Goal: Find specific page/section: Find specific page/section

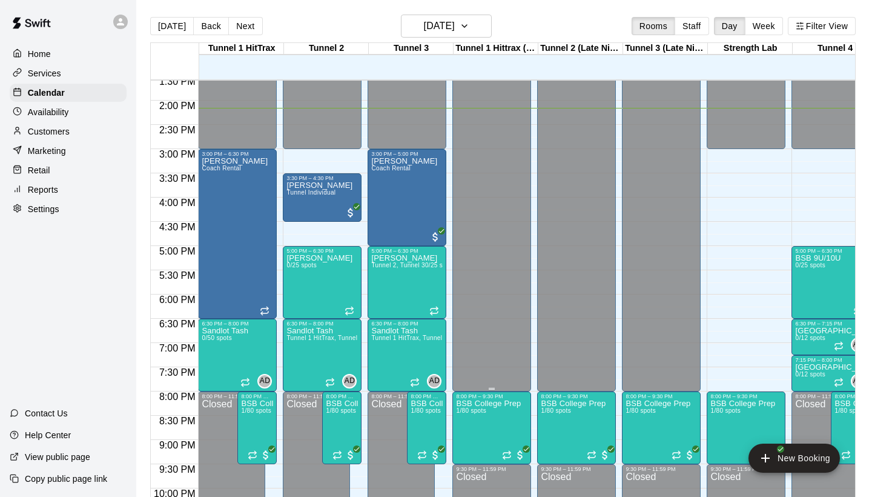
scroll to position [656, 0]
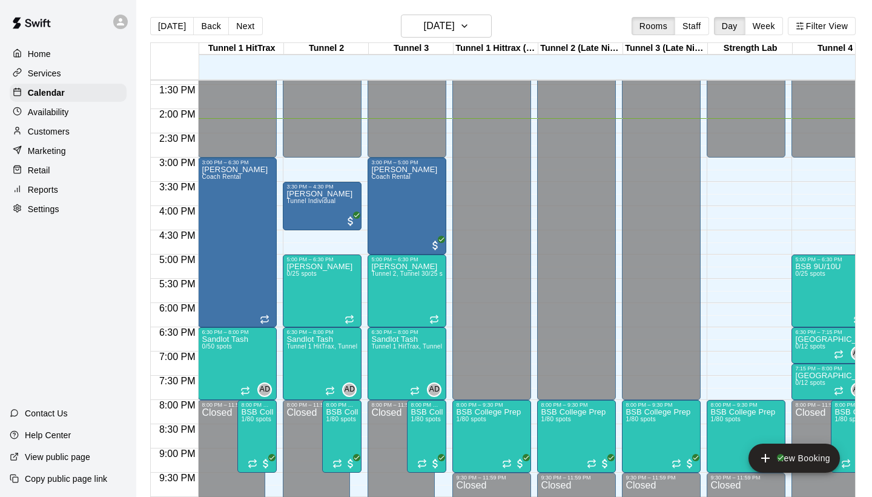
click at [48, 133] on p "Customers" at bounding box center [49, 131] width 42 height 12
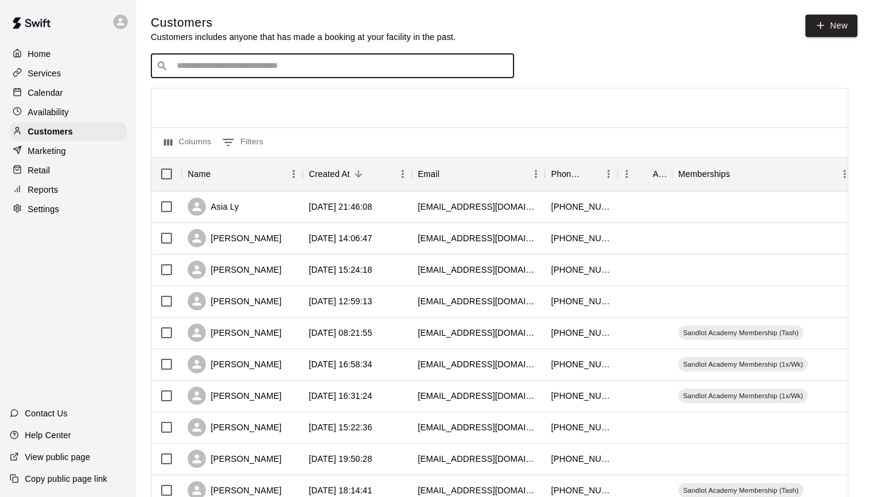
click at [183, 64] on input "Search customers by name or email" at bounding box center [341, 66] width 336 height 12
type input "****"
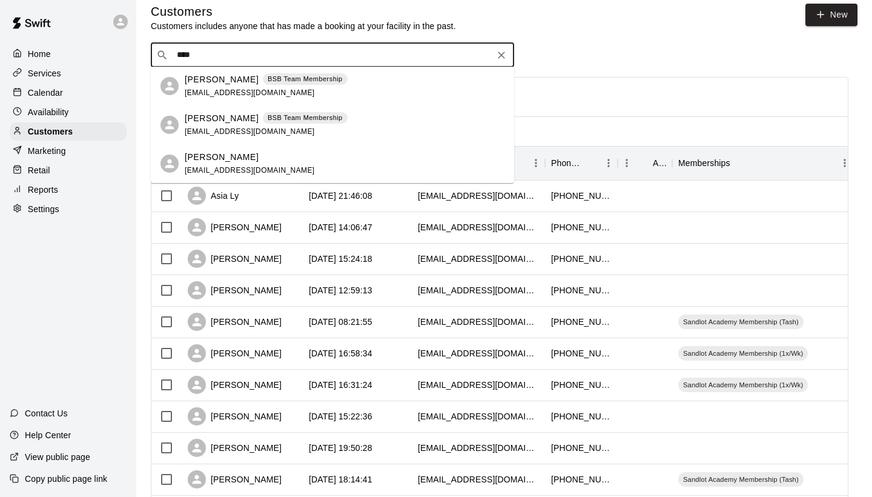
scroll to position [9, 0]
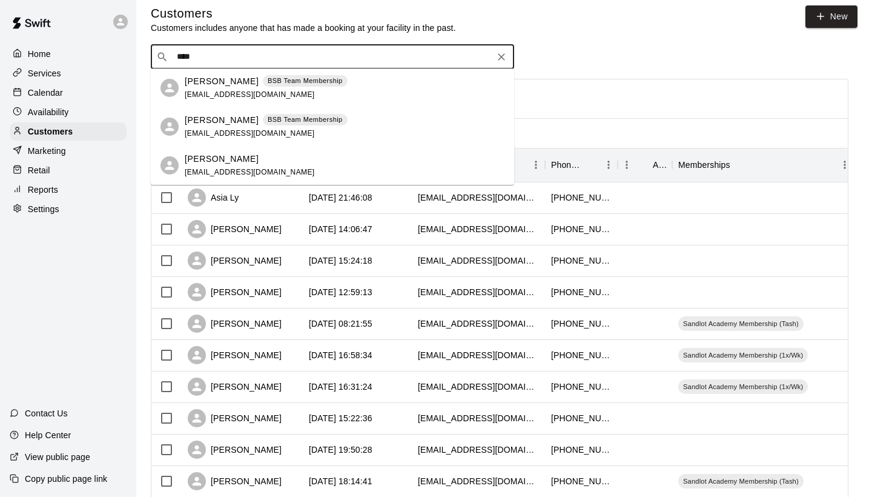
click at [228, 91] on span "[EMAIL_ADDRESS][DOMAIN_NAME]" at bounding box center [250, 94] width 130 height 8
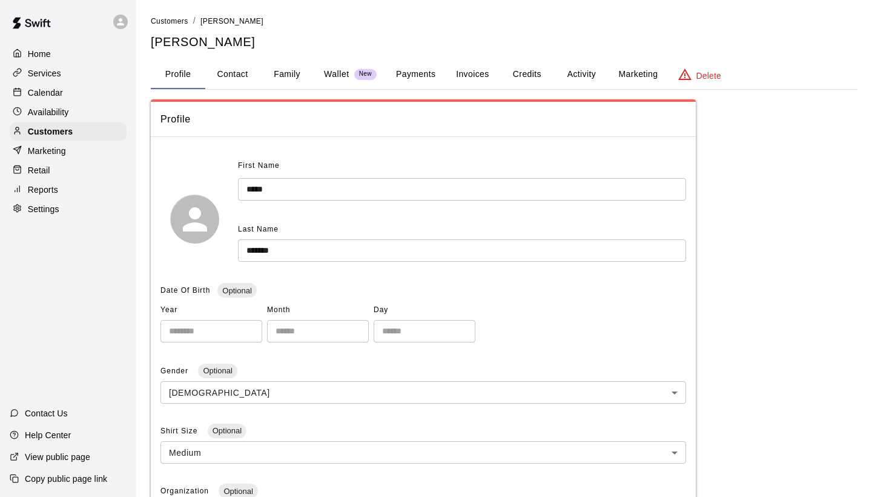
scroll to position [13, 0]
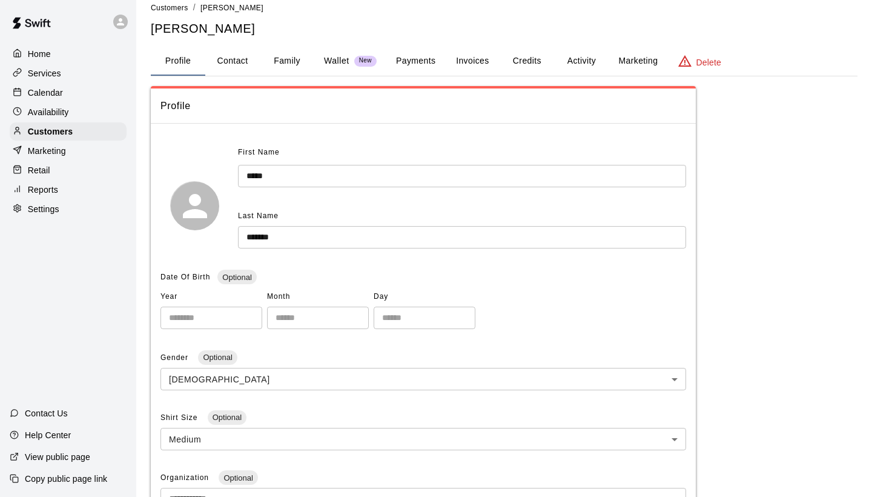
click at [295, 67] on button "Family" at bounding box center [287, 61] width 55 height 29
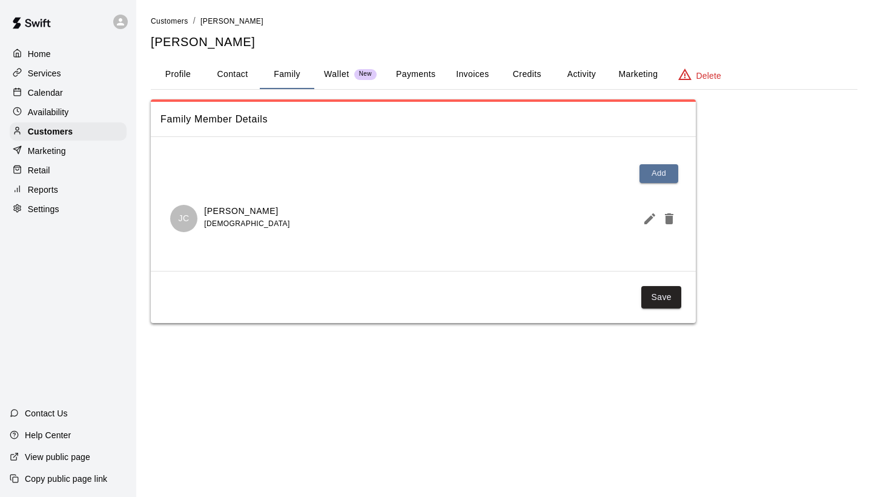
scroll to position [0, 0]
click at [584, 67] on button "Activity" at bounding box center [581, 74] width 55 height 29
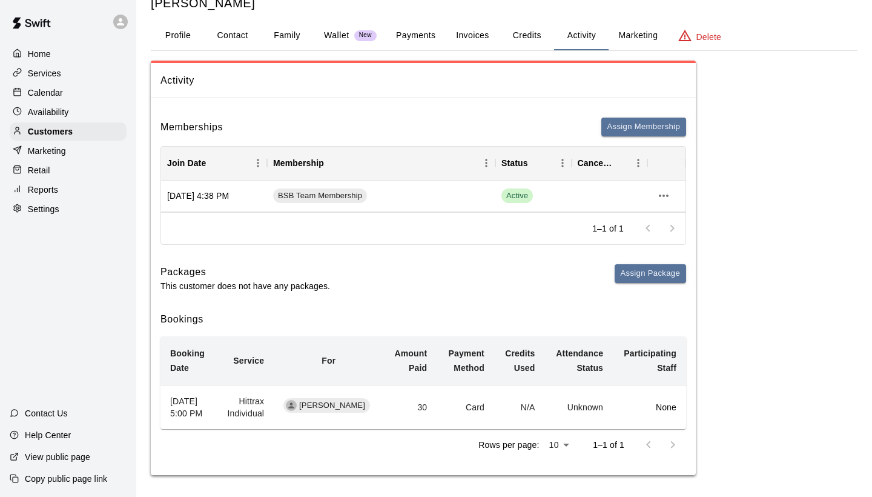
scroll to position [41, 0]
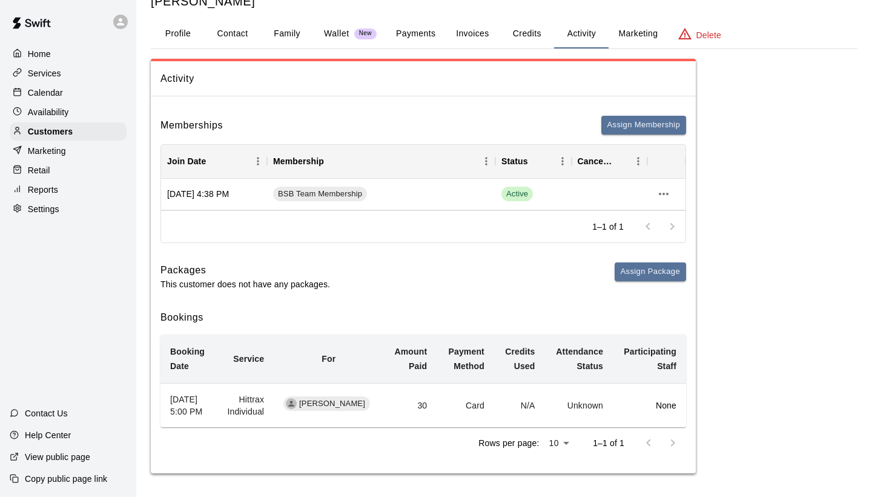
click at [42, 87] on p "Calendar" at bounding box center [45, 93] width 35 height 12
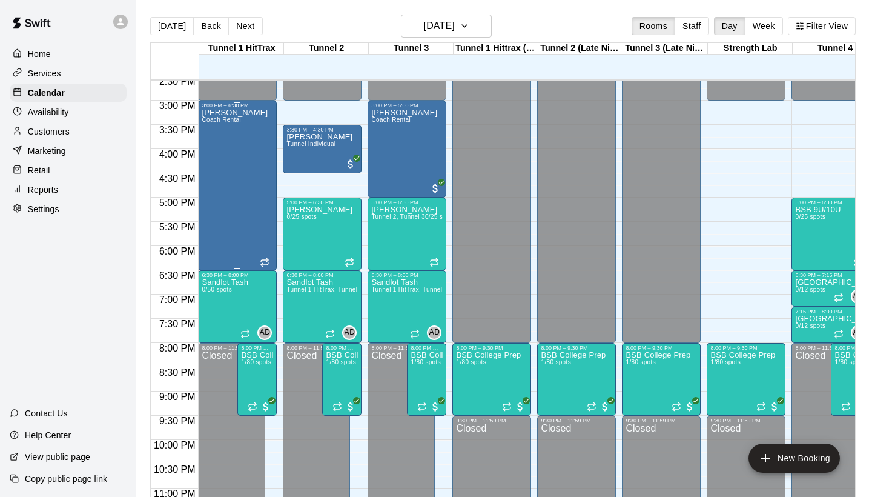
scroll to position [708, 15]
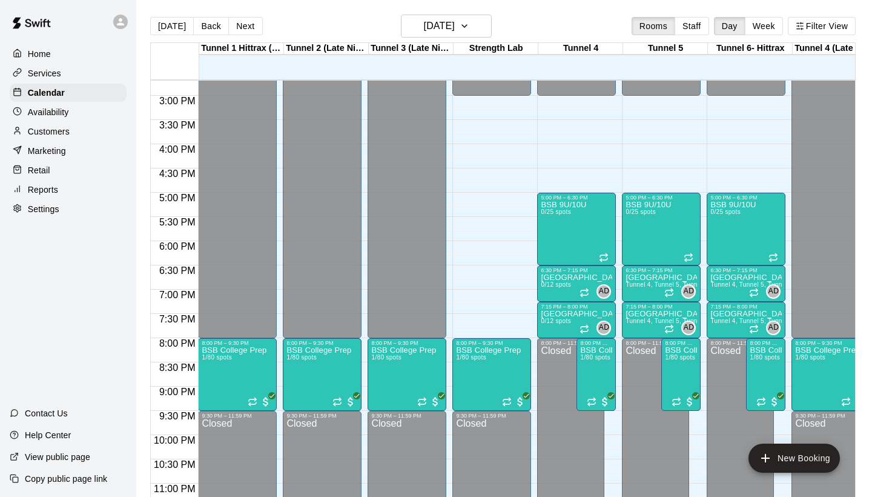
click at [45, 122] on div "Customers" at bounding box center [68, 131] width 117 height 18
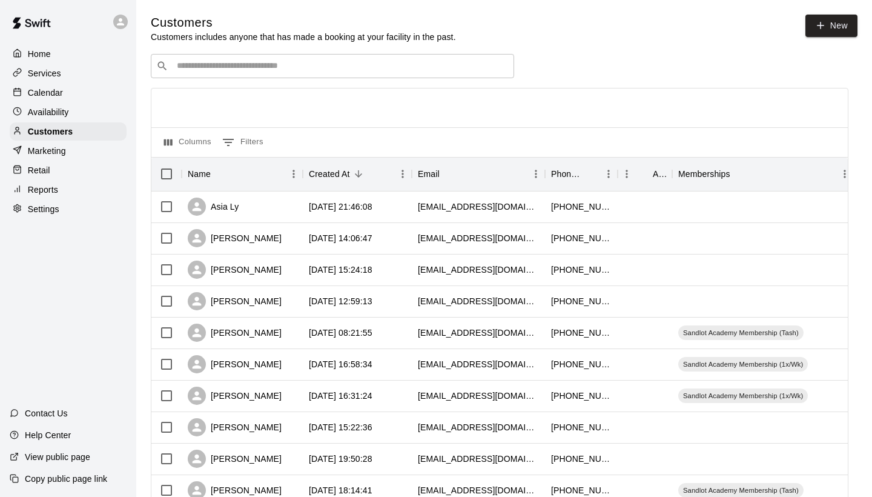
click at [237, 62] on input "Search customers by name or email" at bounding box center [341, 66] width 336 height 12
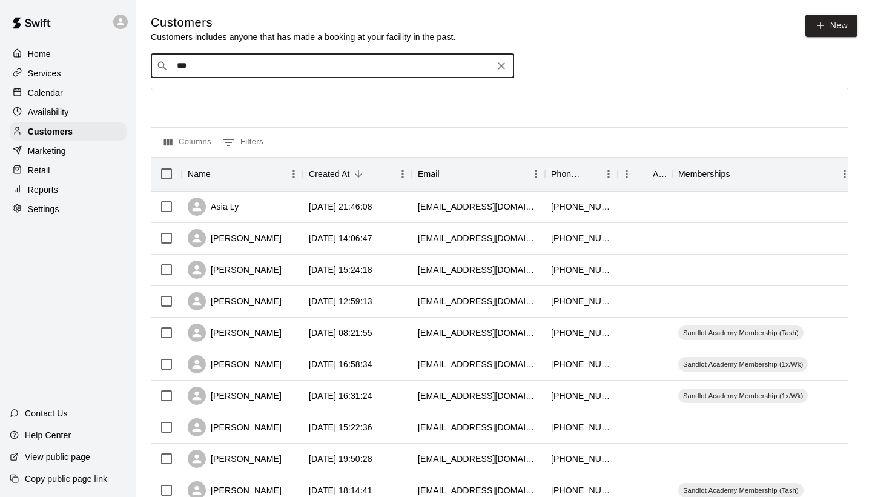
type input "****"
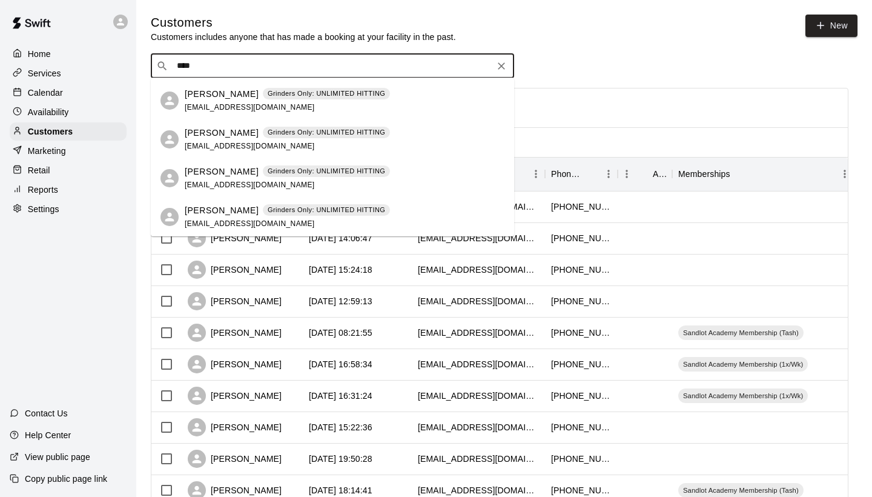
scroll to position [74, 0]
click at [225, 205] on p "[PERSON_NAME]" at bounding box center [222, 210] width 74 height 13
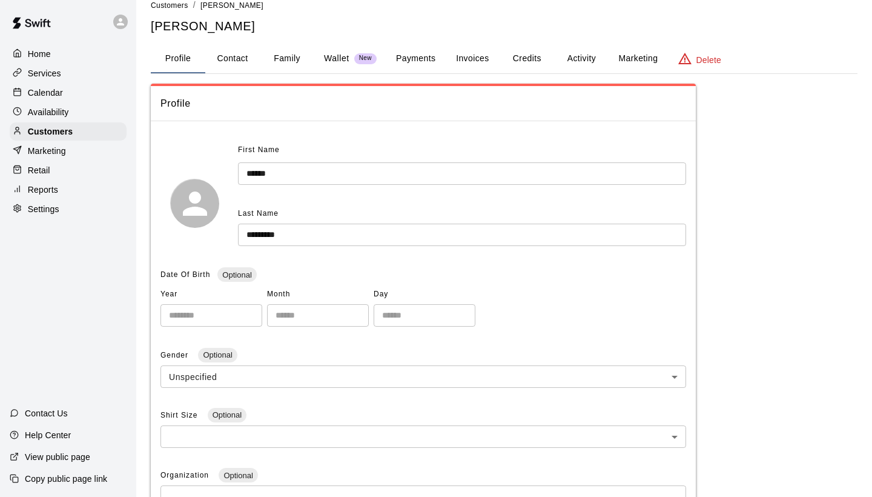
scroll to position [10, 0]
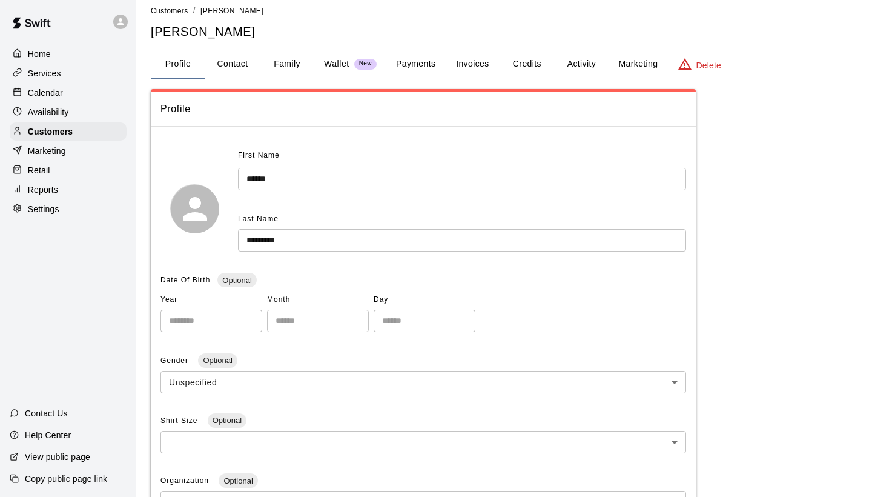
click at [282, 61] on button "Family" at bounding box center [287, 64] width 55 height 29
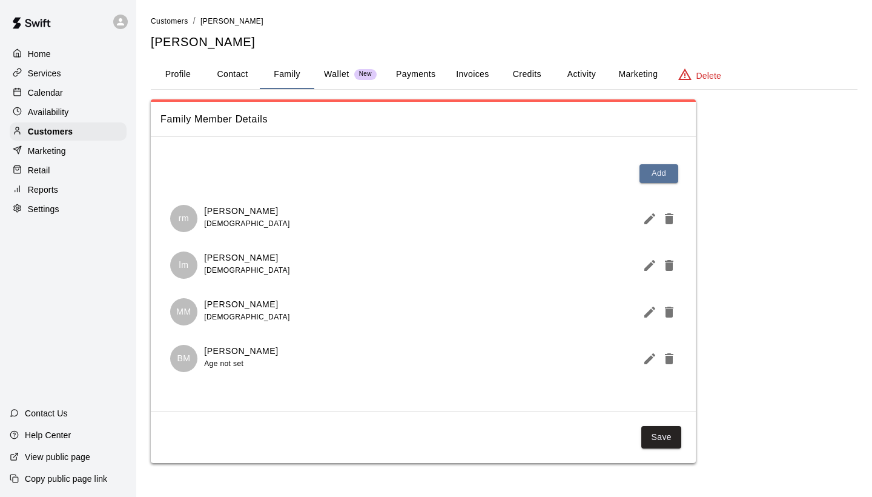
scroll to position [0, 0]
click at [567, 67] on button "Activity" at bounding box center [581, 74] width 55 height 29
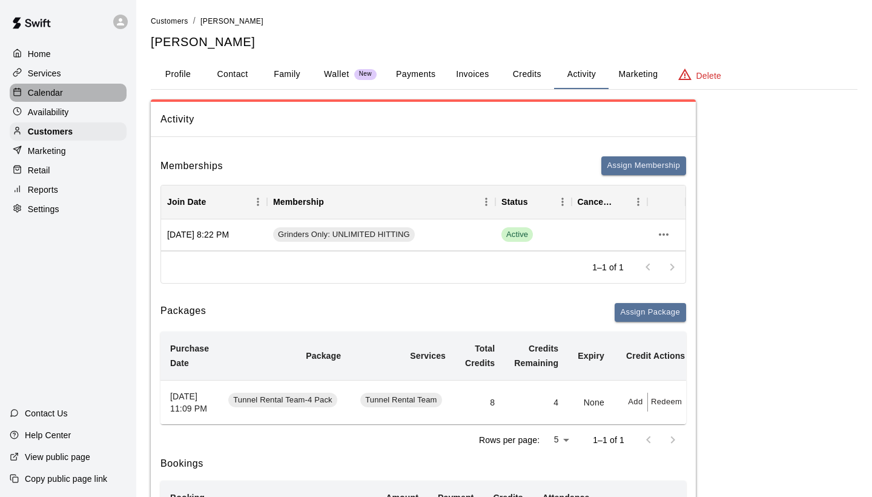
click at [56, 87] on p "Calendar" at bounding box center [45, 93] width 35 height 12
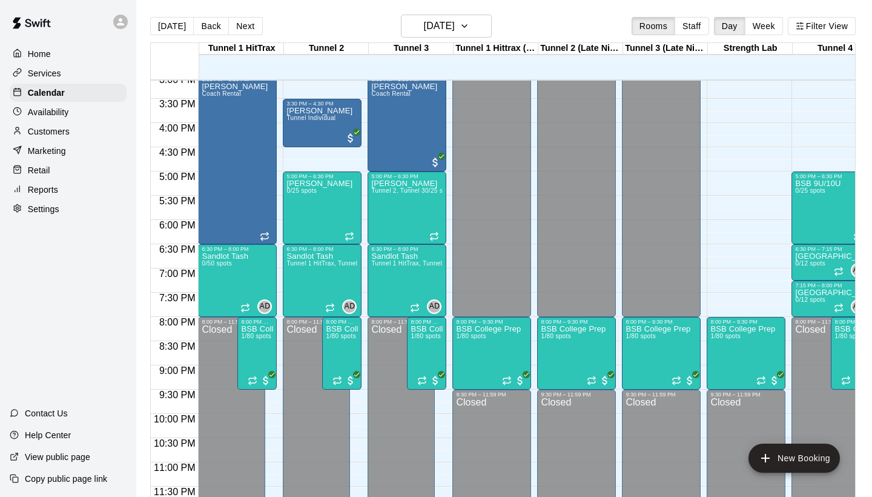
scroll to position [734, 0]
